Goal: Navigation & Orientation: Understand site structure

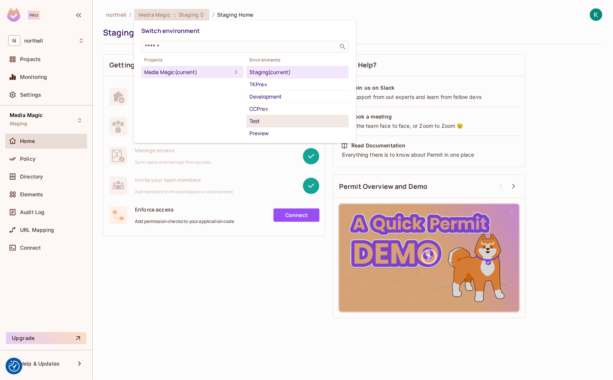
click at [265, 122] on div "Test" at bounding box center [297, 121] width 96 height 9
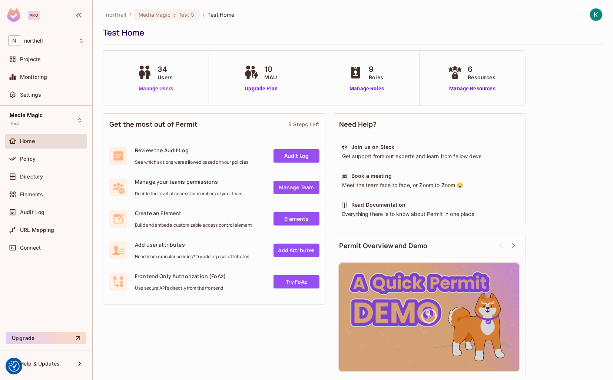
click at [151, 89] on link "Manage Users" at bounding box center [155, 89] width 41 height 8
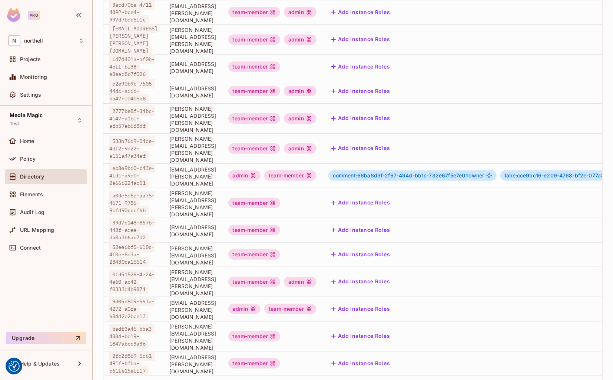
scroll to position [143, 0]
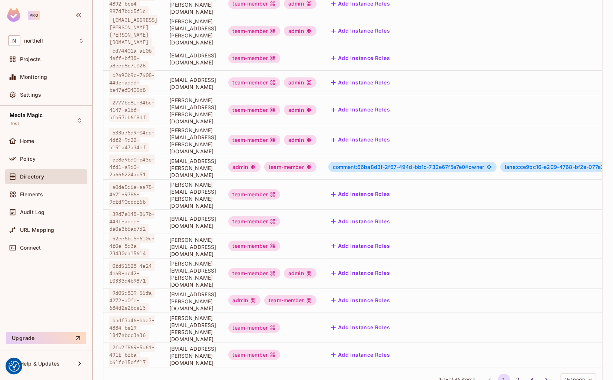
click at [580, 348] on body "We use cookies to enhance your browsing experience, serve personalized ads or c…" at bounding box center [306, 190] width 613 height 380
click at [576, 362] on li "100 / page" at bounding box center [572, 364] width 37 height 16
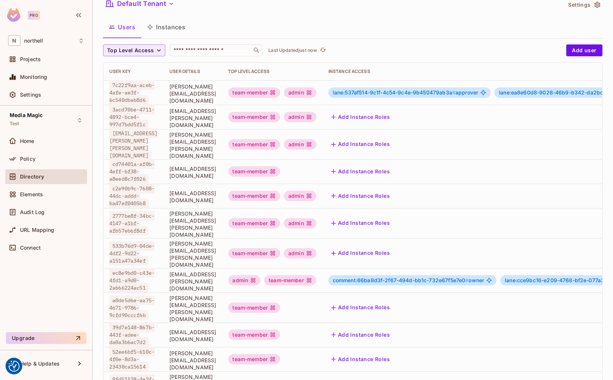
scroll to position [0, 0]
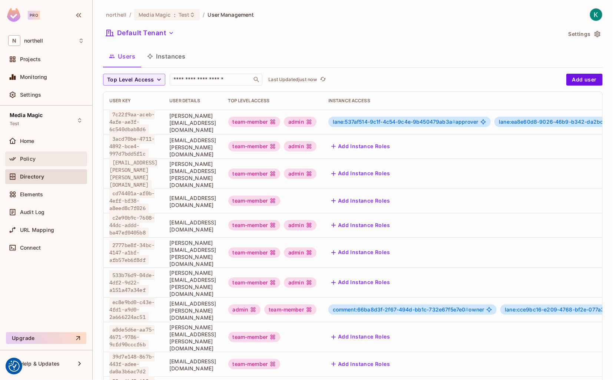
click at [27, 159] on span "Policy" at bounding box center [28, 159] width 16 height 6
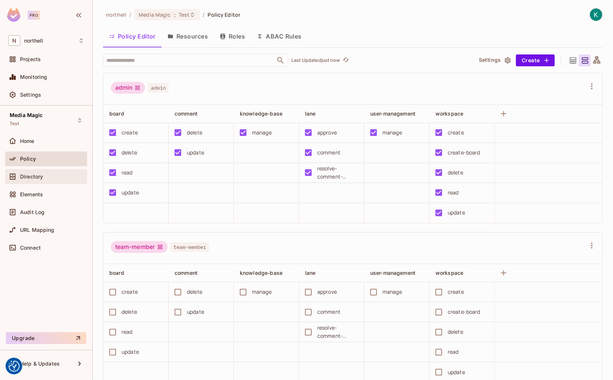
click at [40, 179] on span "Directory" at bounding box center [31, 177] width 23 height 6
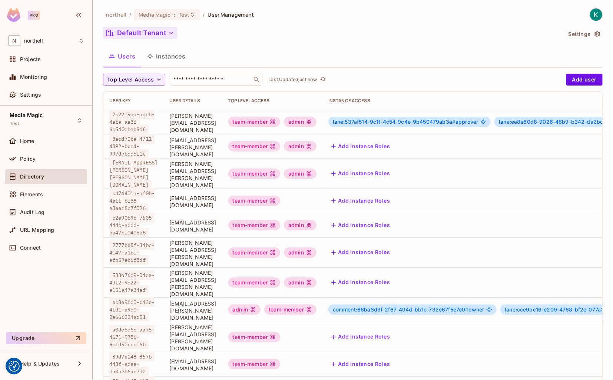
click at [168, 37] on button "Default Tenant" at bounding box center [140, 33] width 74 height 12
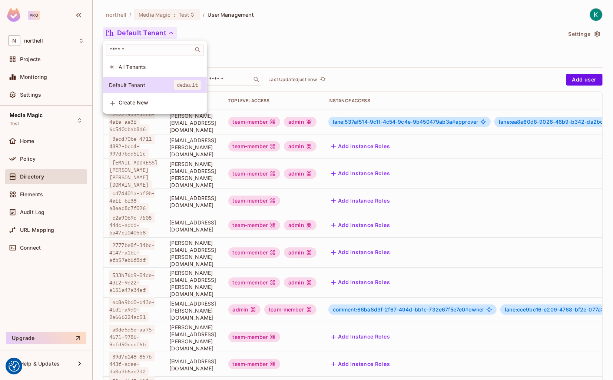
click at [355, 26] on div at bounding box center [306, 190] width 613 height 380
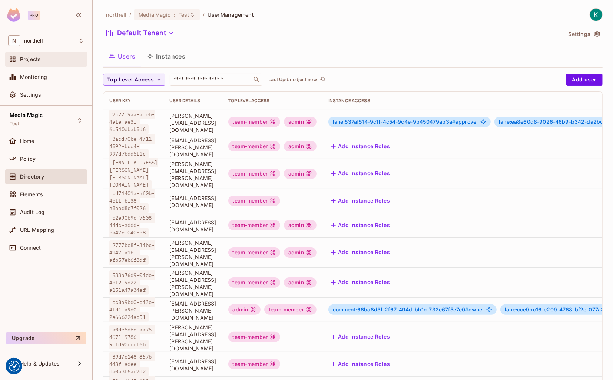
click at [40, 57] on span "Projects" at bounding box center [30, 59] width 21 height 6
